Goal: Task Accomplishment & Management: Manage account settings

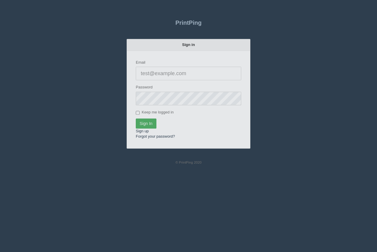
type input "[PERSON_NAME][EMAIL_ADDRESS][DOMAIN_NAME]"
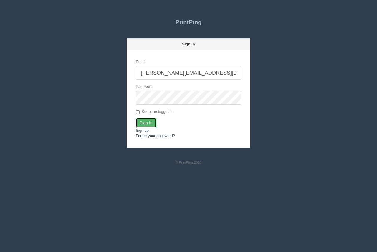
click at [140, 124] on input "Sign In" at bounding box center [146, 123] width 21 height 10
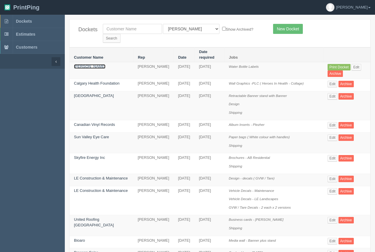
click at [83, 64] on link "[PERSON_NAME]" at bounding box center [90, 66] width 32 height 4
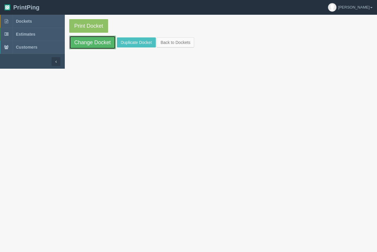
click at [91, 44] on link "Change Docket" at bounding box center [92, 43] width 47 height 14
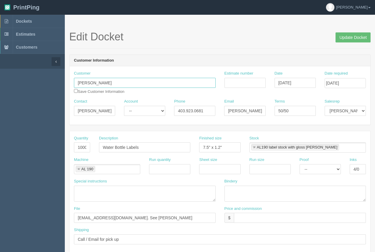
click at [107, 83] on input "[PERSON_NAME]" at bounding box center [145, 83] width 142 height 10
type input "[PERSON_NAME]"
drag, startPoint x: 295, startPoint y: 110, endPoint x: 275, endPoint y: 109, distance: 19.2
click at [275, 109] on input "50/50" at bounding box center [295, 111] width 41 height 10
type input "COD"
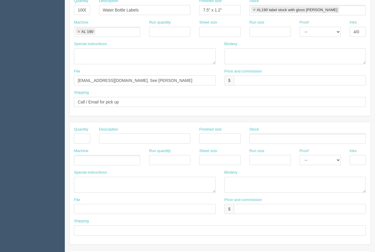
scroll to position [138, 0]
click at [81, 137] on input "text" at bounding box center [82, 138] width 16 height 10
type input "1"
click at [125, 142] on input "text" at bounding box center [144, 138] width 91 height 10
type input "Design"
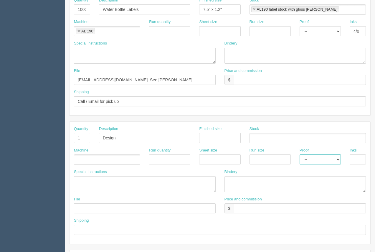
click at [327, 159] on select "-- Email Hard Copy" at bounding box center [320, 160] width 41 height 10
select select "Email"
click at [300, 155] on select "-- Email Hard Copy" at bounding box center [320, 160] width 41 height 10
click at [113, 204] on input "text" at bounding box center [145, 208] width 142 height 10
type input "files@allrush - See instruc"
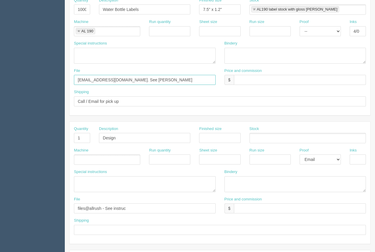
click at [142, 81] on input "[EMAIL_ADDRESS][DOMAIN_NAME]. See [PERSON_NAME]" at bounding box center [145, 80] width 142 height 10
click at [141, 83] on input "[EMAIL_ADDRESS][DOMAIN_NAME]. See [PERSON_NAME]" at bounding box center [145, 80] width 142 height 10
click at [90, 183] on textarea at bounding box center [145, 184] width 142 height 16
drag, startPoint x: 148, startPoint y: 79, endPoint x: 118, endPoint y: 80, distance: 30.4
click at [118, 80] on input "[EMAIL_ADDRESS][DOMAIN_NAME]. See instruc below" at bounding box center [145, 80] width 142 height 10
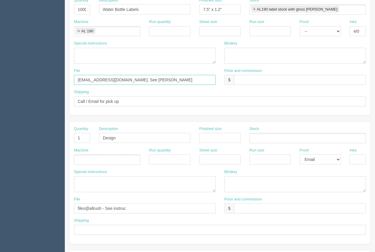
type input "[EMAIL_ADDRESS][DOMAIN_NAME]. See [PERSON_NAME]"
click at [98, 183] on textarea at bounding box center [145, 184] width 142 height 16
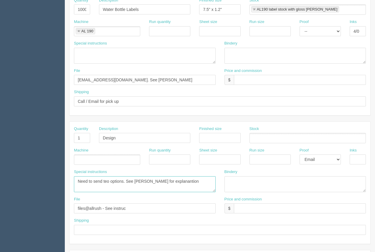
click at [106, 181] on textarea "Need to send teo options. See [PERSON_NAME] for explanantion" at bounding box center [145, 184] width 142 height 16
click at [165, 182] on textarea "Need to send two options. See [PERSON_NAME] for explanantion" at bounding box center [145, 184] width 142 height 16
type textarea "Need to send two options. See [PERSON_NAME] for explanation"
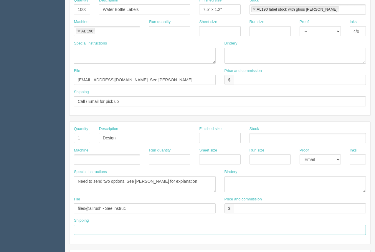
click at [98, 227] on input "text" at bounding box center [220, 230] width 292 height 10
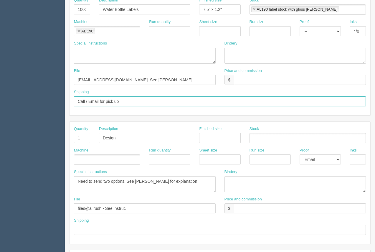
drag, startPoint x: 127, startPoint y: 99, endPoint x: 65, endPoint y: 105, distance: 62.5
click at [65, 105] on section "Edit Docket Update Docket Customer Information Customer [PERSON_NAME] [PERSON_N…" at bounding box center [220, 137] width 311 height 521
click at [103, 235] on div "Shipping" at bounding box center [220, 229] width 301 height 22
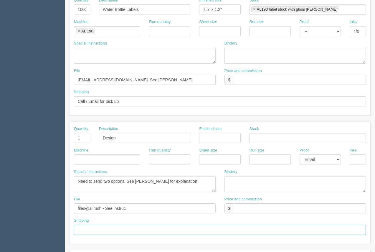
click at [103, 231] on input "text" at bounding box center [220, 230] width 292 height 10
type input "Above"
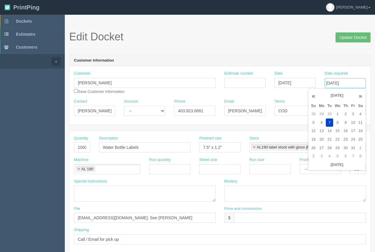
click at [353, 86] on input "[DATE]" at bounding box center [345, 83] width 41 height 10
click at [351, 114] on td "3" at bounding box center [353, 114] width 7 height 9
type input "[DATE]"
click at [295, 85] on input "[DATE]" at bounding box center [295, 83] width 41 height 10
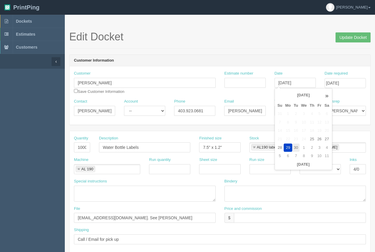
click at [296, 148] on td "30" at bounding box center [296, 148] width 7 height 9
type input "[DATE]"
click at [288, 47] on div "Edit Docket Update Docket" at bounding box center [220, 40] width 302 height 18
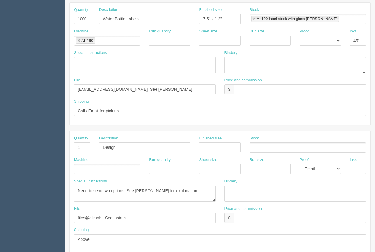
scroll to position [132, 0]
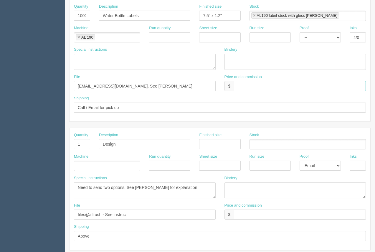
click at [244, 87] on input "text" at bounding box center [300, 86] width 132 height 10
click at [236, 88] on input "328.68" at bounding box center [300, 86] width 132 height 10
click at [244, 218] on input "text" at bounding box center [300, 215] width 132 height 10
drag, startPoint x: 256, startPoint y: 87, endPoint x: 241, endPoint y: 85, distance: 14.7
click at [241, 85] on input "$328.68" at bounding box center [300, 86] width 132 height 10
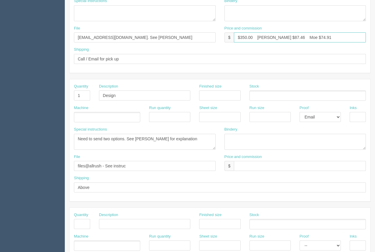
scroll to position [206, 0]
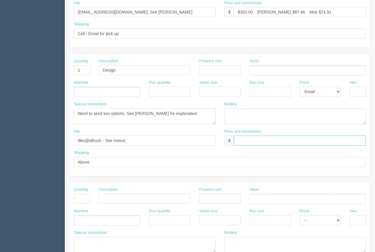
click at [259, 142] on input "text" at bounding box center [300, 141] width 132 height 10
drag, startPoint x: 252, startPoint y: 13, endPoint x: 243, endPoint y: 9, distance: 9.9
click at [243, 9] on input "$350.00 [PERSON_NAME] $87.46 Moe $74.91" at bounding box center [300, 12] width 132 height 10
click at [249, 12] on input "$328.8 [PERSON_NAME] $87.46 Moe $74.91" at bounding box center [300, 12] width 132 height 10
type input "$328.68 [PERSON_NAME] $87.46 Moe $74.91"
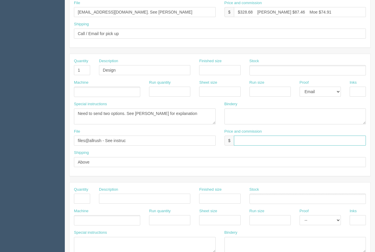
click at [242, 142] on input "text" at bounding box center [300, 141] width 132 height 10
type input "$21.30"
drag, startPoint x: 255, startPoint y: 140, endPoint x: 208, endPoint y: 144, distance: 47.3
click at [212, 147] on div "File files@allrush - See instruc Price and commission $ $21.30" at bounding box center [220, 140] width 301 height 22
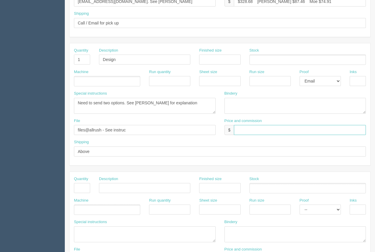
scroll to position [0, 0]
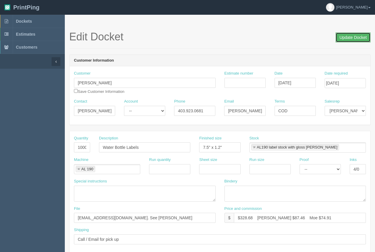
click at [357, 40] on input "Update Docket" at bounding box center [353, 37] width 35 height 10
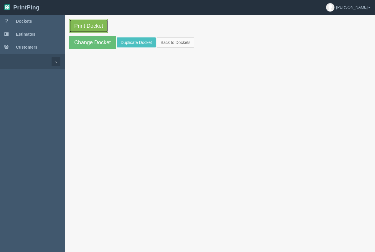
click at [71, 23] on link "Print Docket" at bounding box center [88, 26] width 39 height 14
click at [23, 22] on span "Dockets" at bounding box center [24, 21] width 16 height 5
